Goal: Task Accomplishment & Management: Use online tool/utility

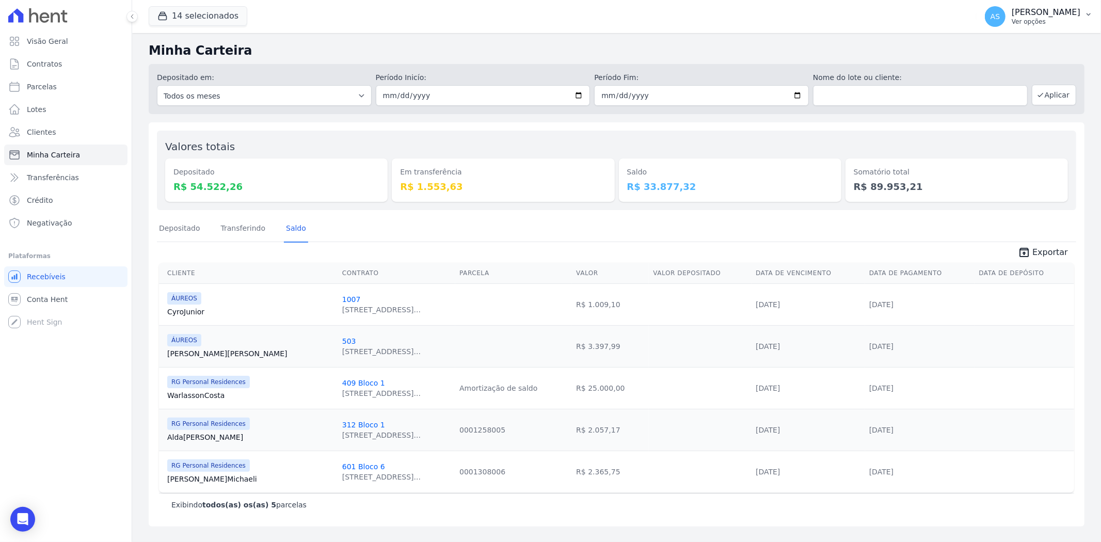
click at [1081, 14] on button "AS Andreza Sousa Ver opções" at bounding box center [1038, 16] width 124 height 29
click at [1015, 135] on link "Importar de ERP" at bounding box center [1035, 136] width 132 height 19
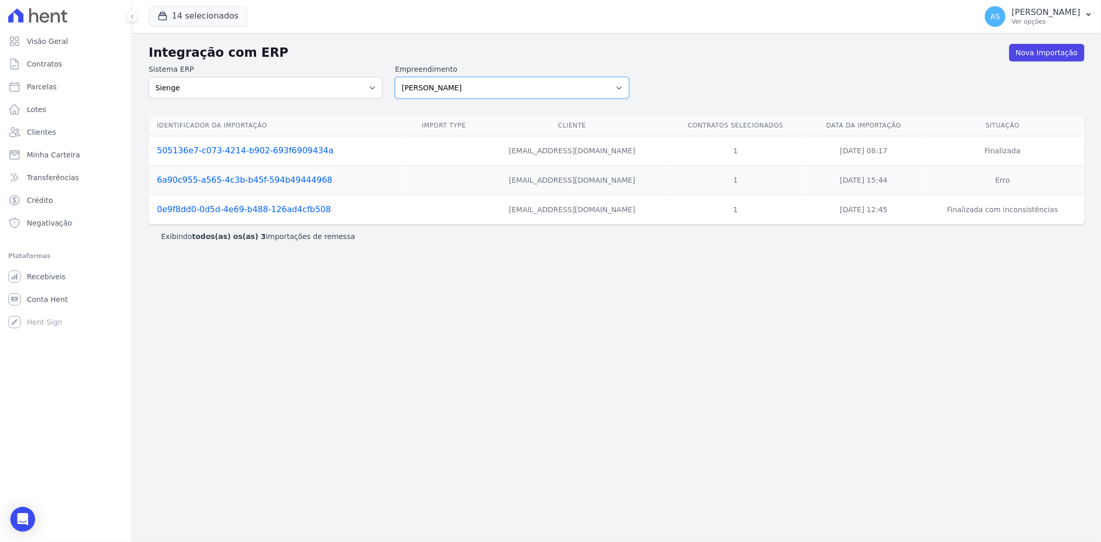
click at [619, 87] on select "Amaré Arpoador Art Prime - Irajá ÁUREOS B. Unique CTV Beat Residencial CTV Mob …" at bounding box center [512, 88] width 234 height 22
select select "9db4d767-ec98-4519-aed7-f9568aa0b04c"
click at [395, 77] on select "Amaré Arpoador Art Prime - Irajá ÁUREOS B. Unique CTV Beat Residencial CTV Mob …" at bounding box center [512, 88] width 234 height 22
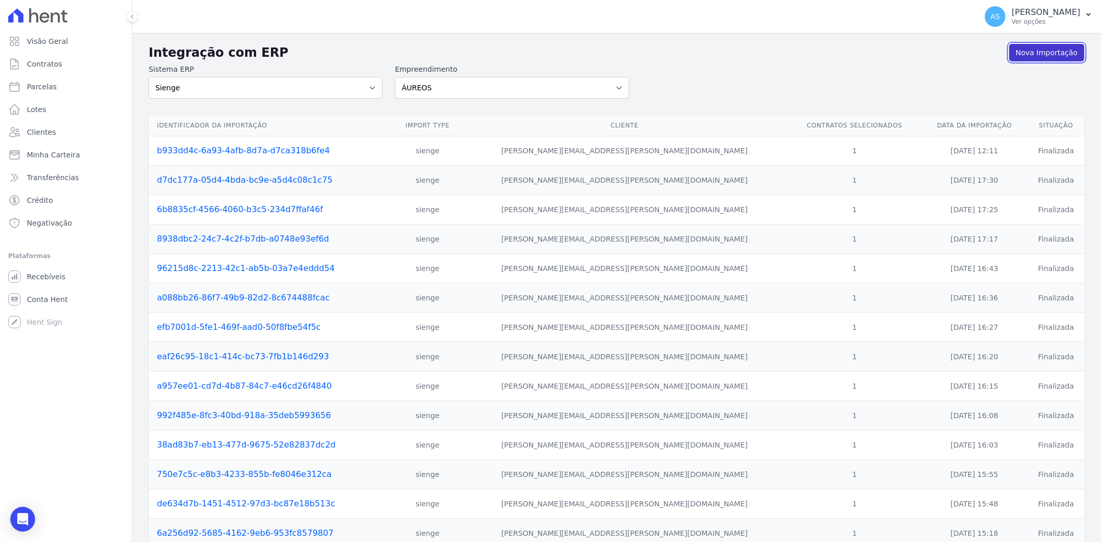
click at [1048, 53] on link "Nova Importação" at bounding box center [1046, 53] width 75 height 18
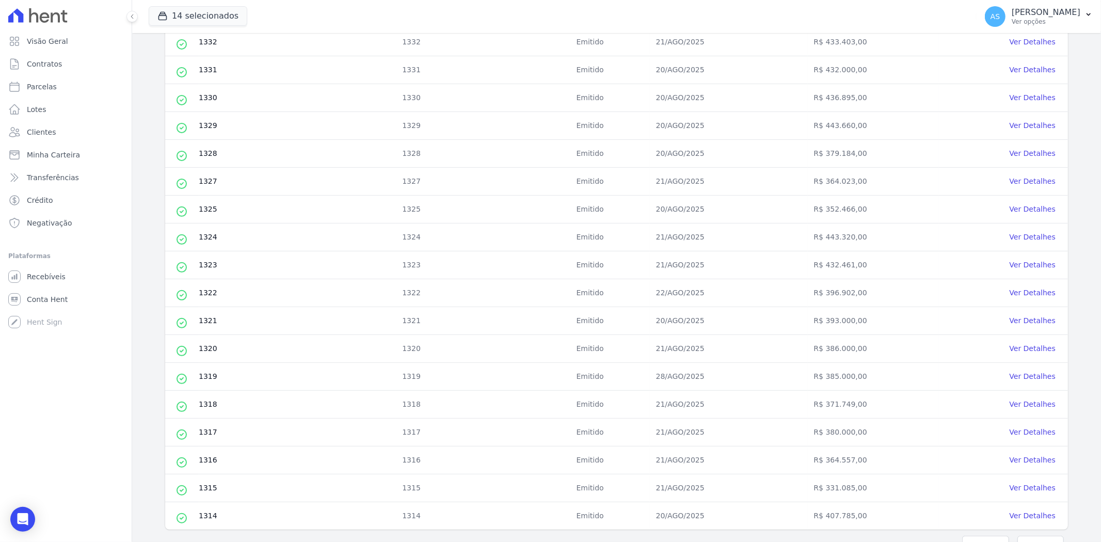
scroll to position [295, 0]
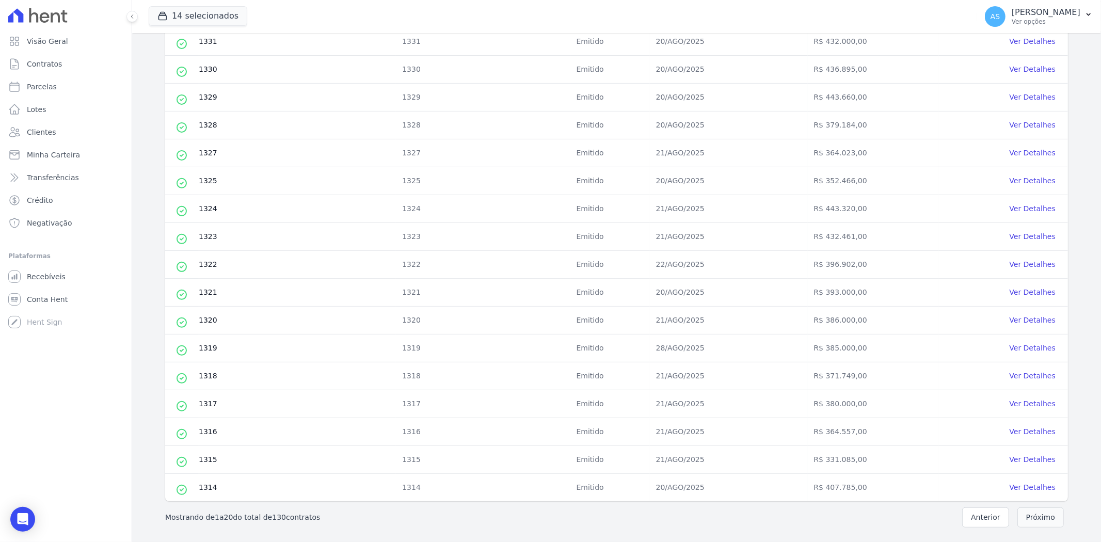
click at [1041, 519] on button "Próximo" at bounding box center [1040, 517] width 46 height 20
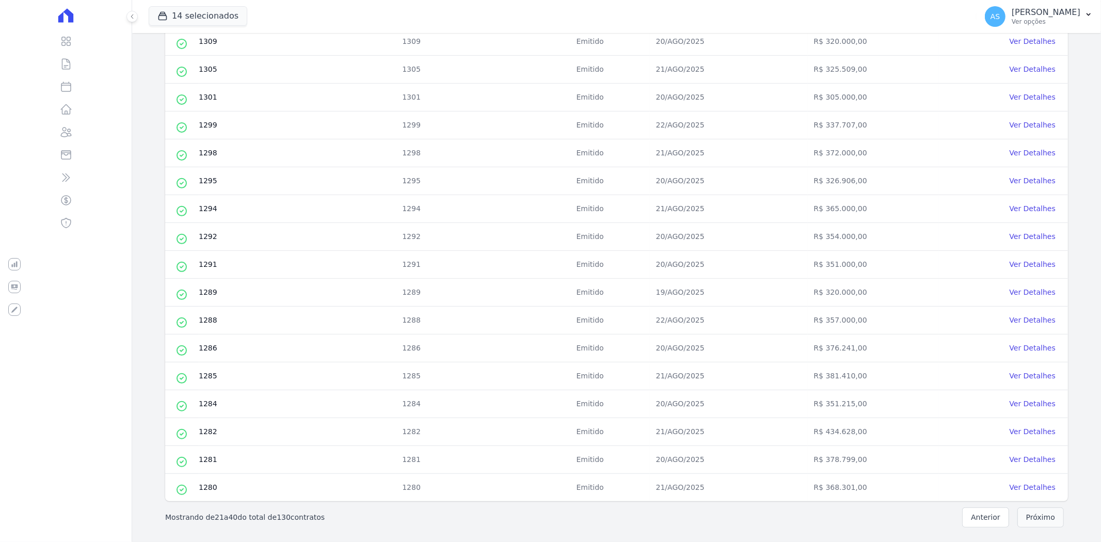
click at [1027, 513] on button "Próximo" at bounding box center [1040, 517] width 46 height 20
click at [1022, 518] on button "Próximo" at bounding box center [1040, 517] width 46 height 20
click at [1038, 517] on button "Próximo" at bounding box center [1040, 517] width 46 height 20
click at [1039, 521] on button "Próximo" at bounding box center [1040, 517] width 46 height 20
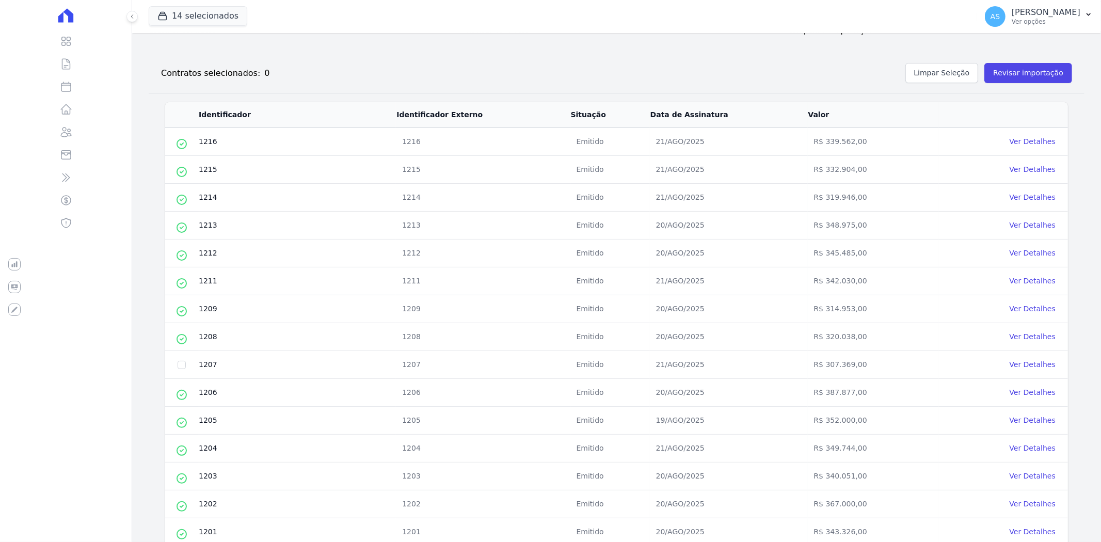
scroll to position [115, 0]
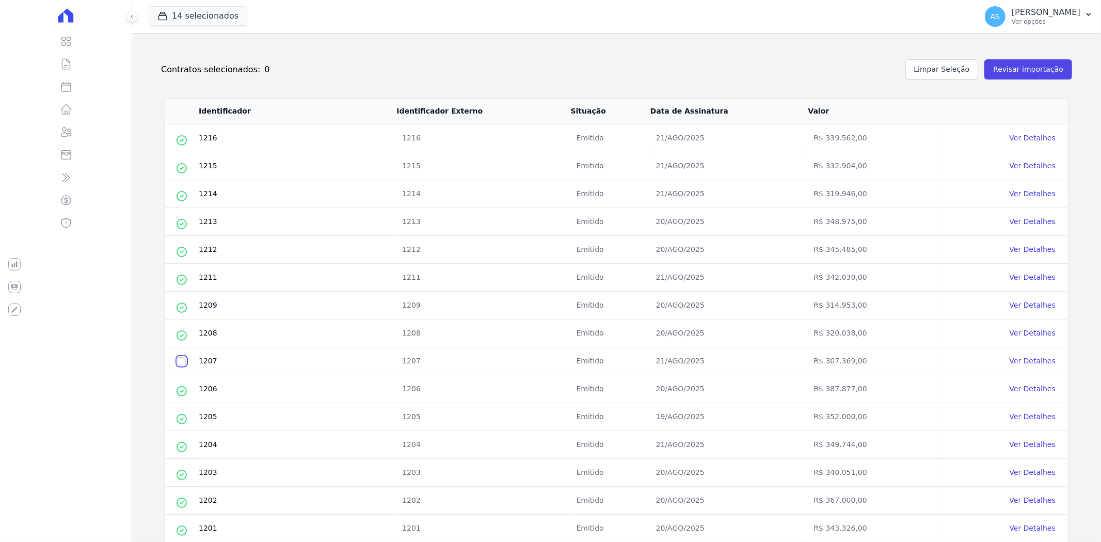
click at [181, 365] on input "checkbox" at bounding box center [182, 361] width 8 height 8
checkbox input "true"
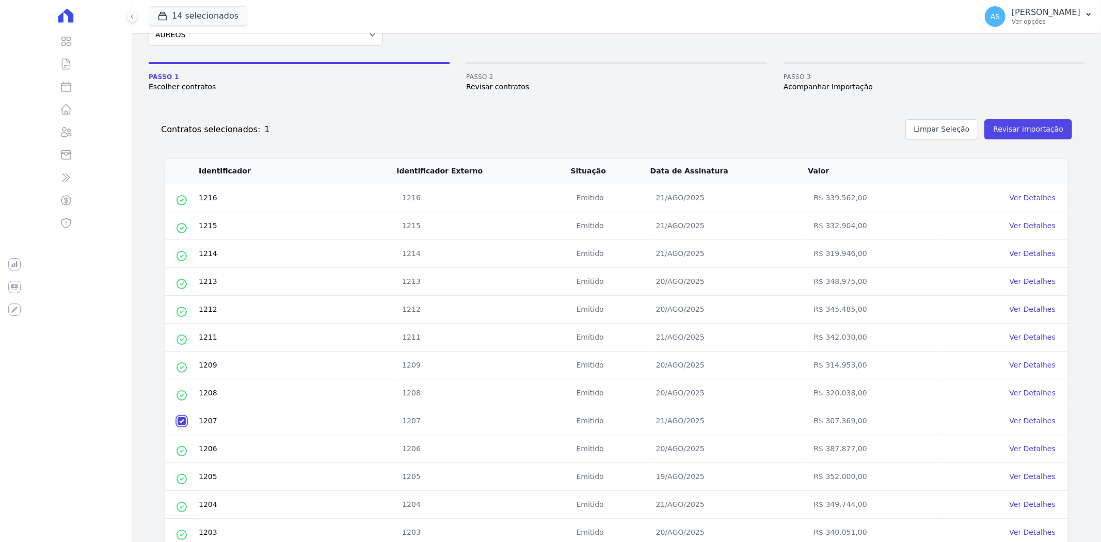
scroll to position [0, 0]
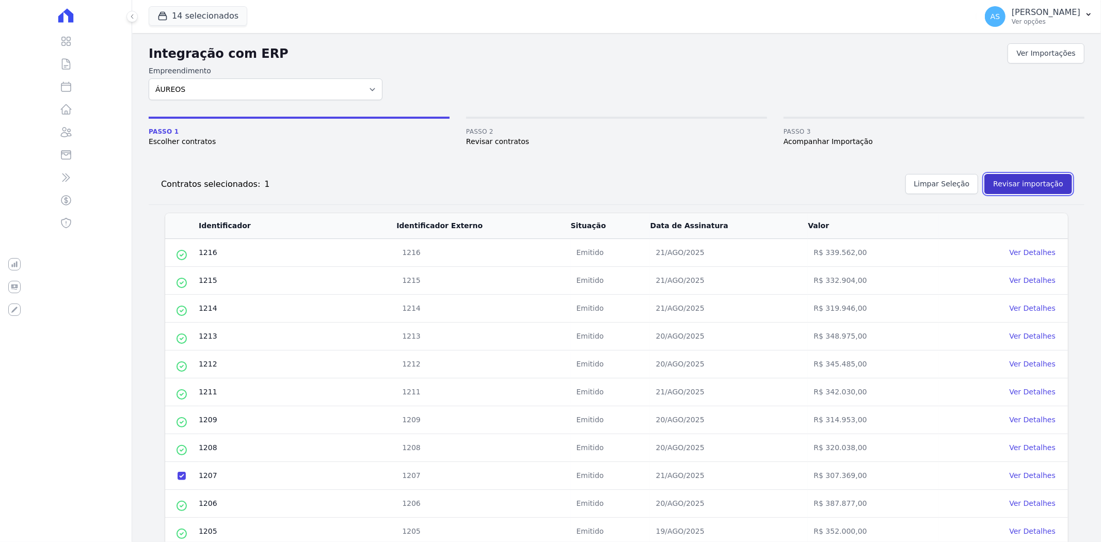
click at [1015, 186] on button "Revisar importação" at bounding box center [1028, 184] width 88 height 20
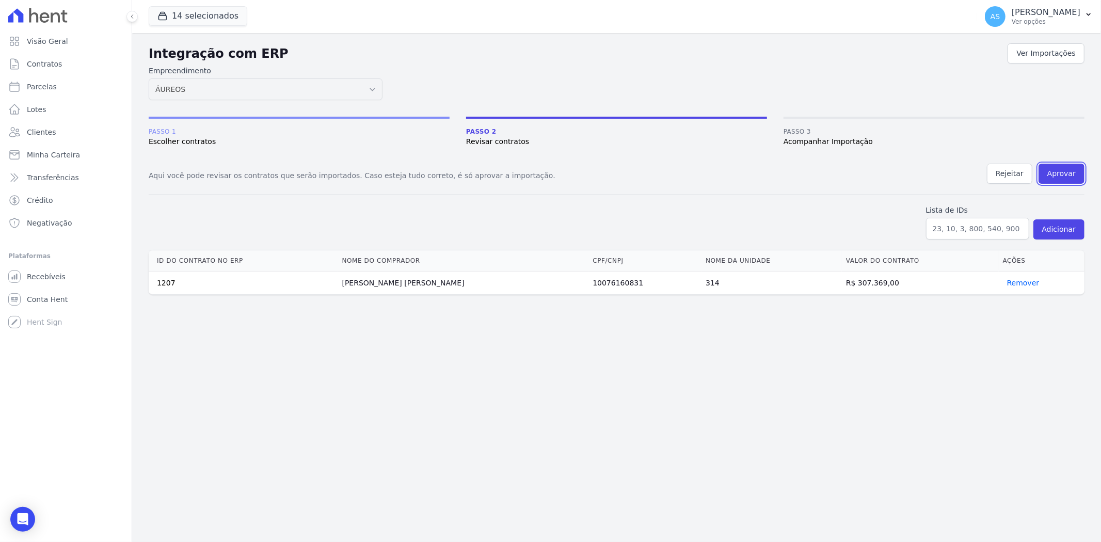
click at [1063, 172] on button "Aprovar" at bounding box center [1061, 174] width 46 height 20
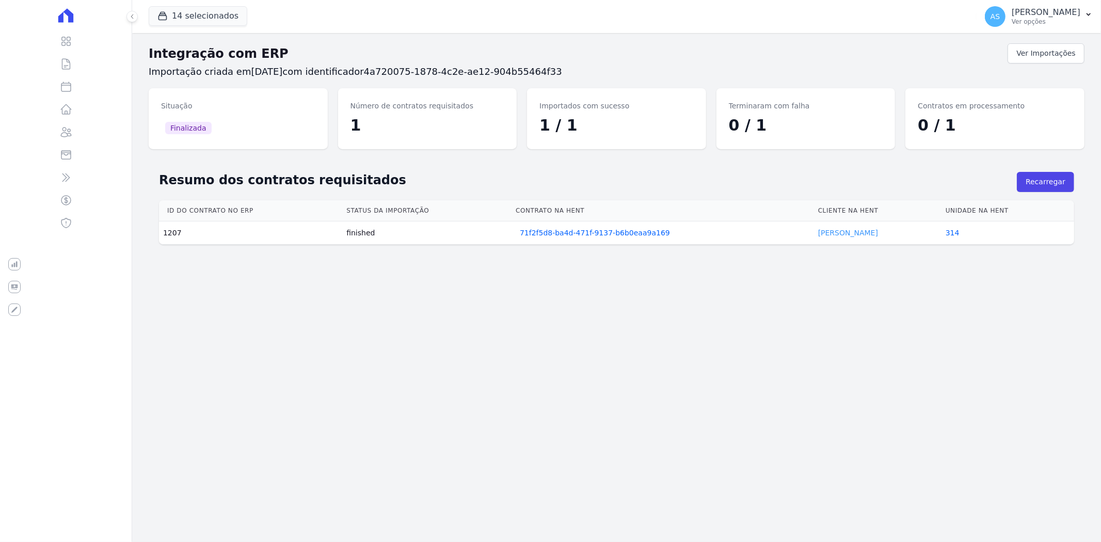
click at [834, 231] on link "[PERSON_NAME]" at bounding box center [848, 233] width 60 height 8
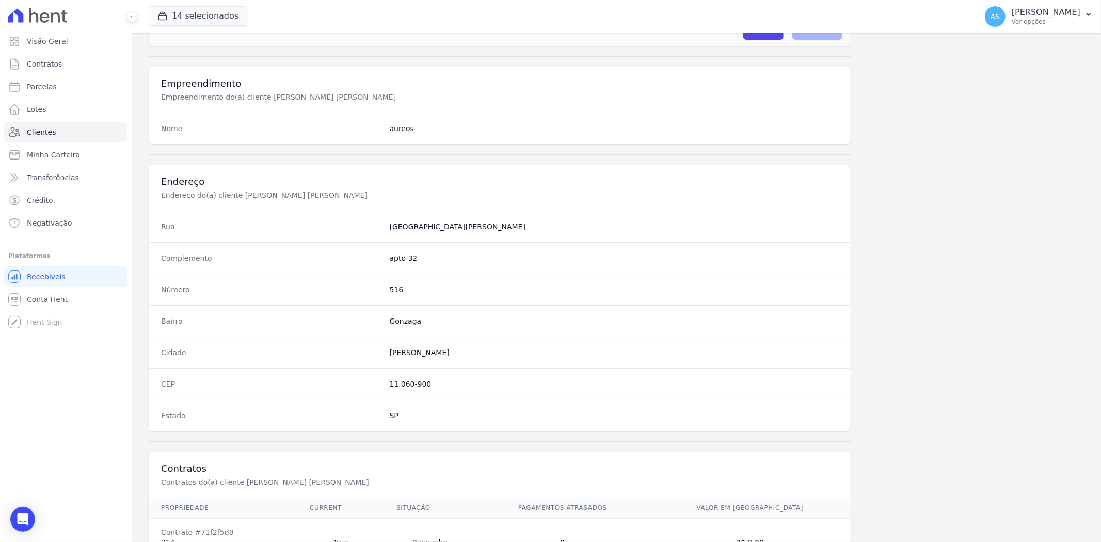
scroll to position [425, 0]
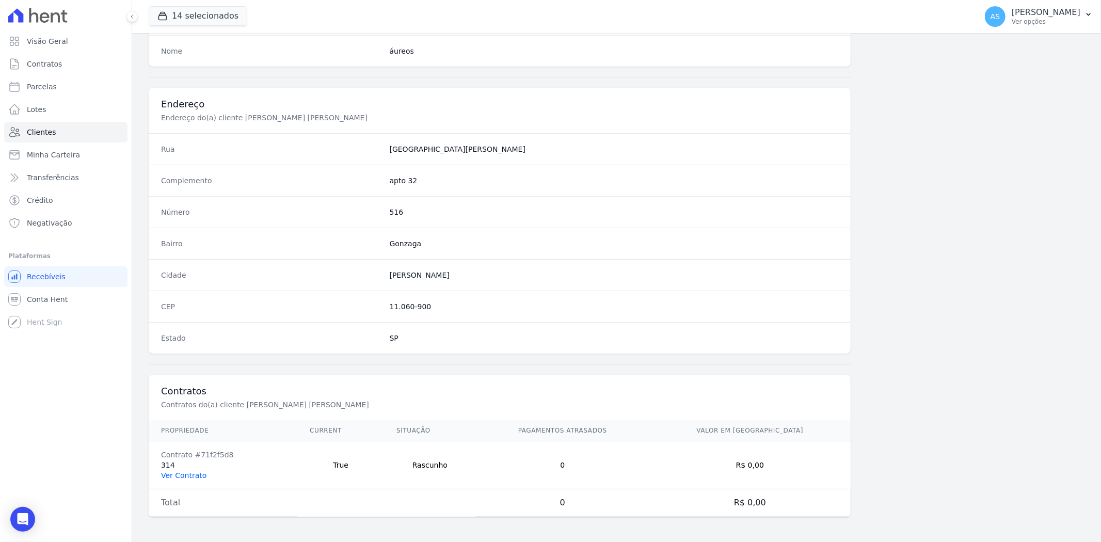
click at [172, 477] on link "Ver Contrato" at bounding box center [183, 475] width 45 height 8
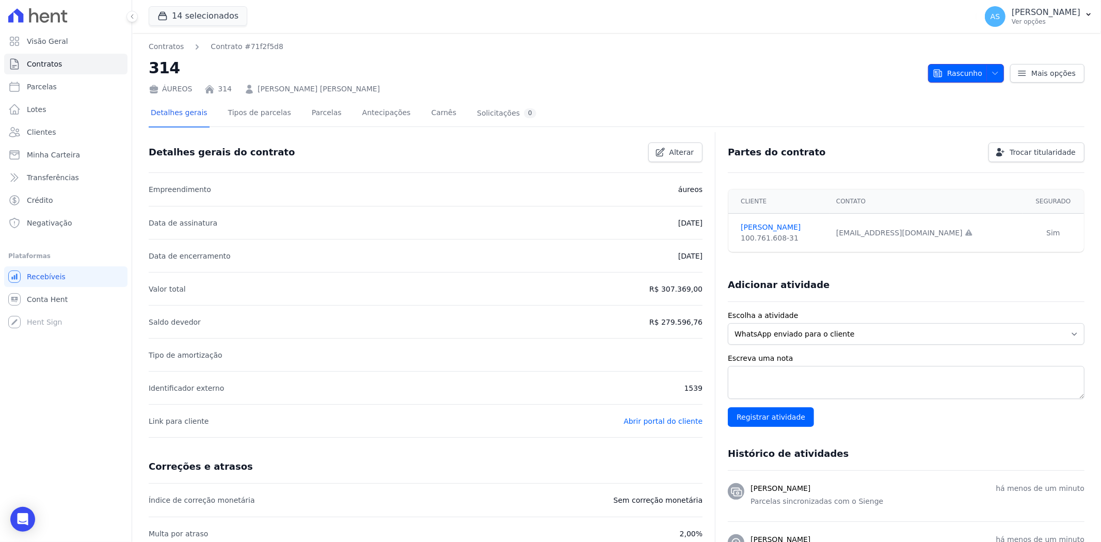
click at [962, 65] on span "Rascunho" at bounding box center [958, 73] width 50 height 19
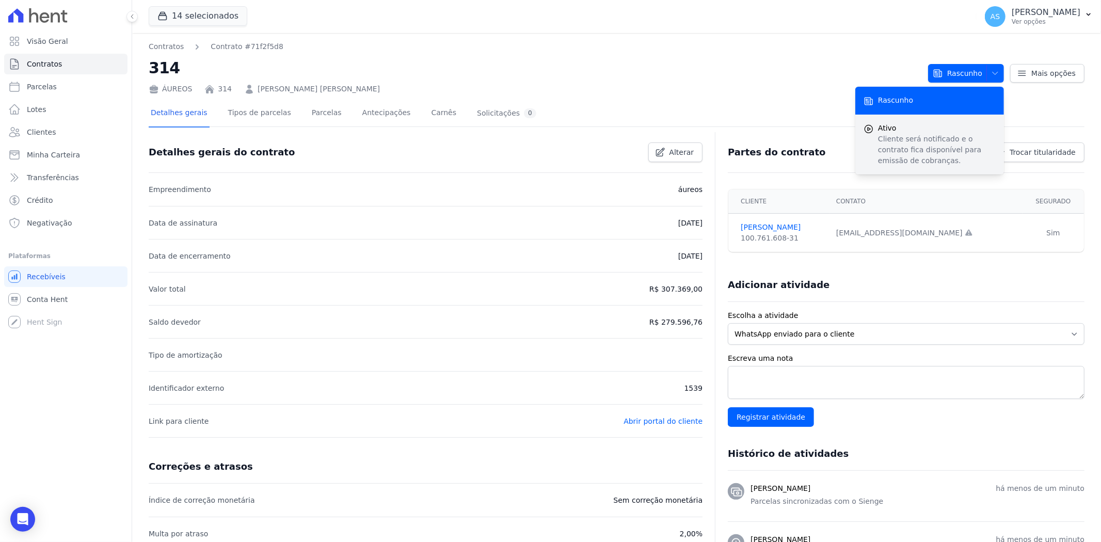
click at [895, 137] on p "Cliente será notificado e o contrato fica disponível para emissão de cobranças." at bounding box center [937, 150] width 118 height 33
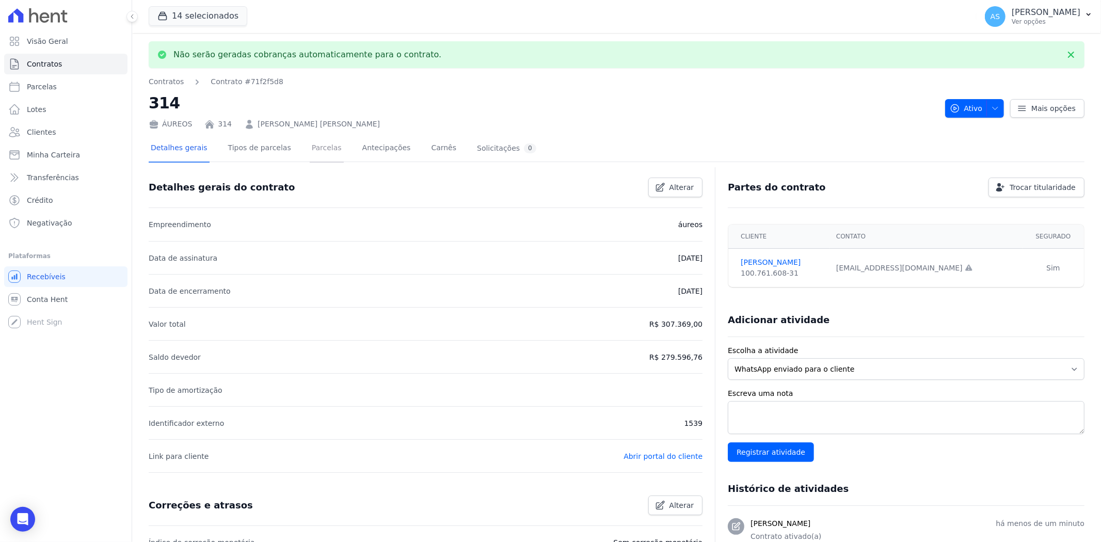
click at [310, 147] on link "Parcelas" at bounding box center [327, 148] width 34 height 27
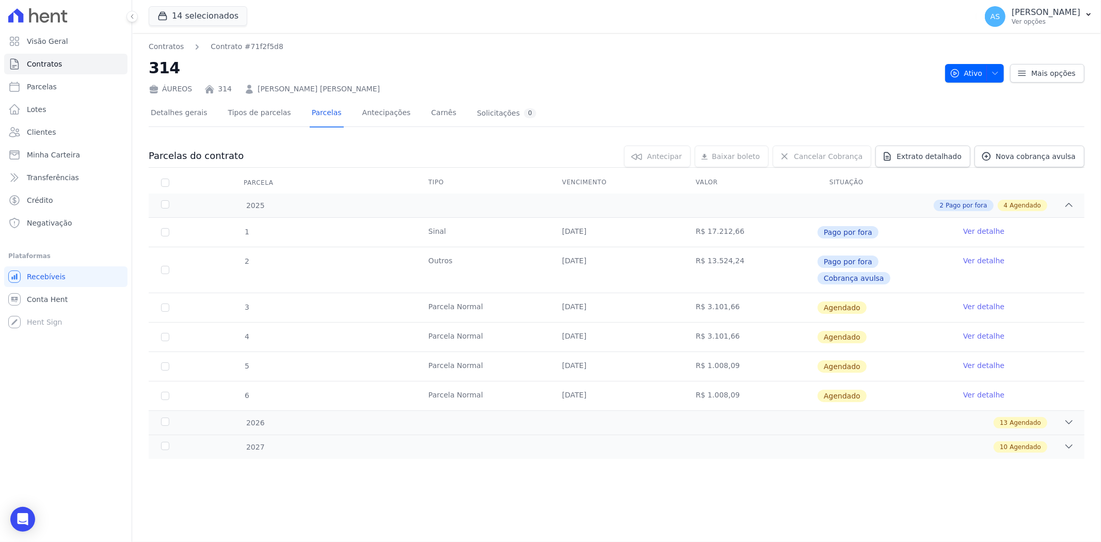
click at [972, 301] on link "Ver detalhe" at bounding box center [983, 306] width 41 height 10
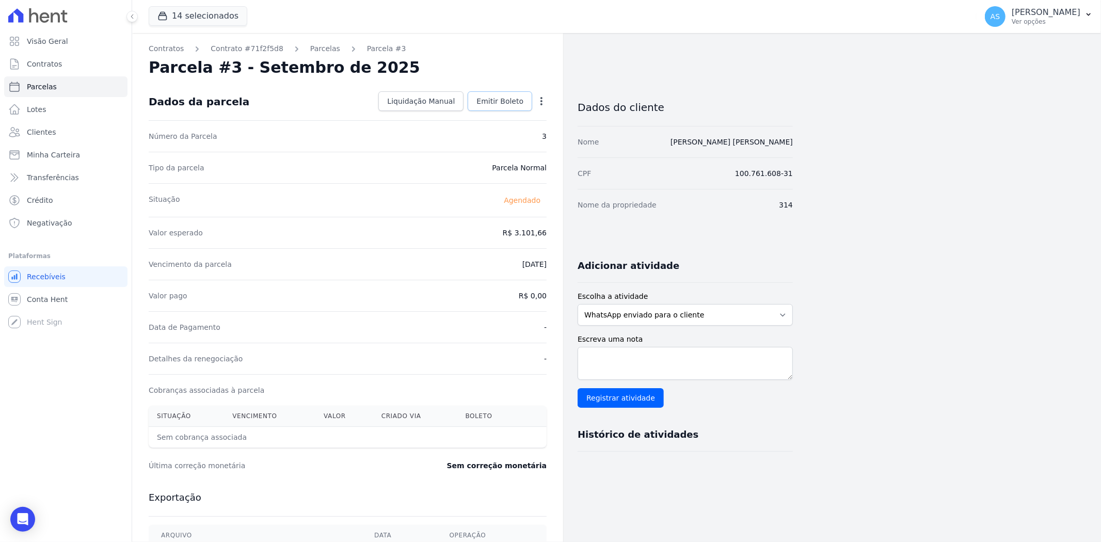
click at [499, 103] on span "Emitir Boleto" at bounding box center [499, 101] width 47 height 10
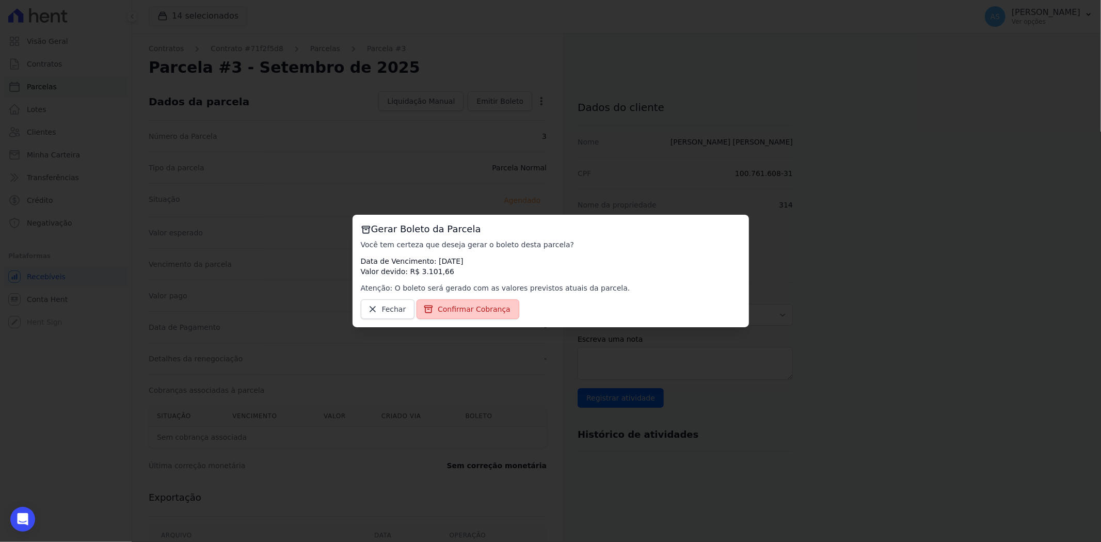
click at [472, 301] on link "Confirmar Cobrança" at bounding box center [467, 309] width 103 height 20
